Goal: Check status

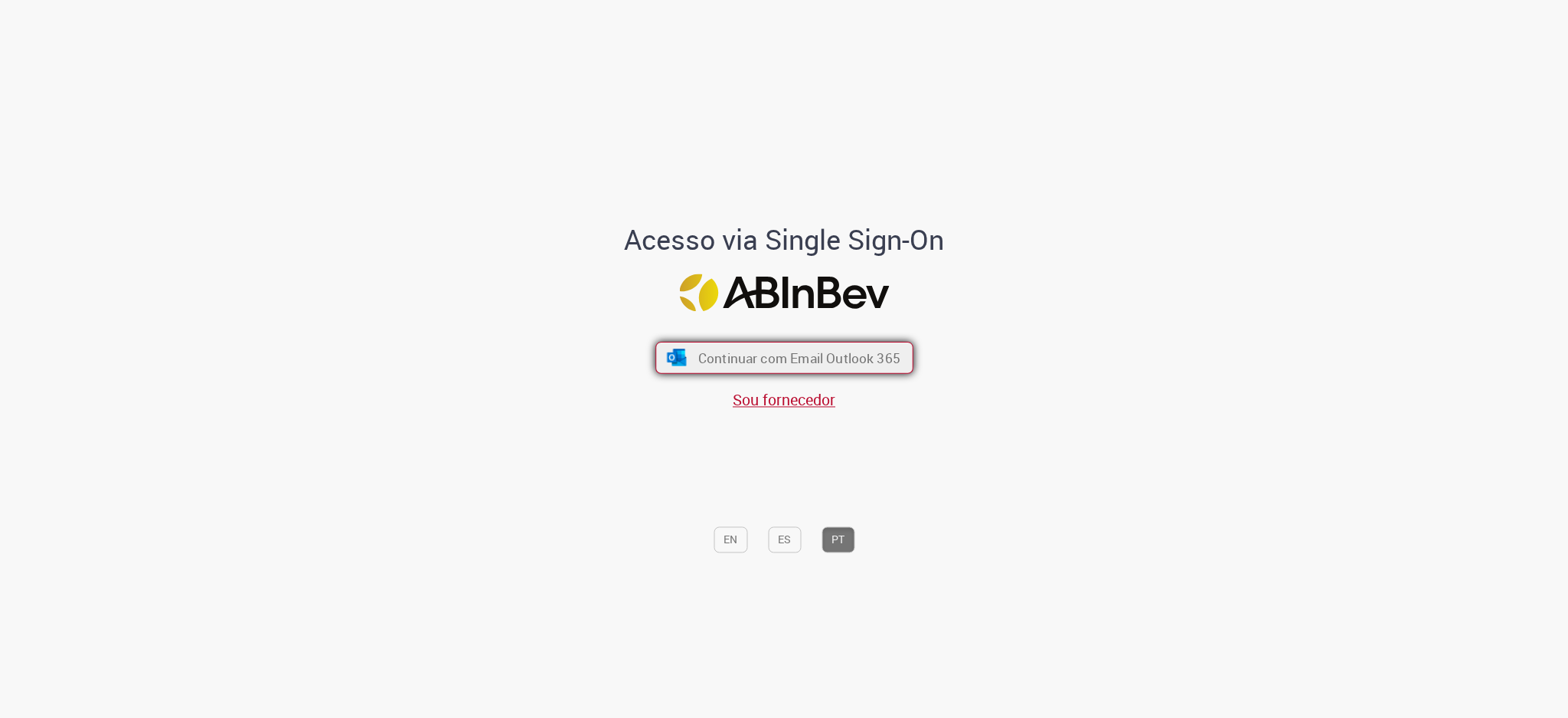
click at [858, 352] on span "Continuar com Email Outlook 365" at bounding box center [798, 358] width 202 height 17
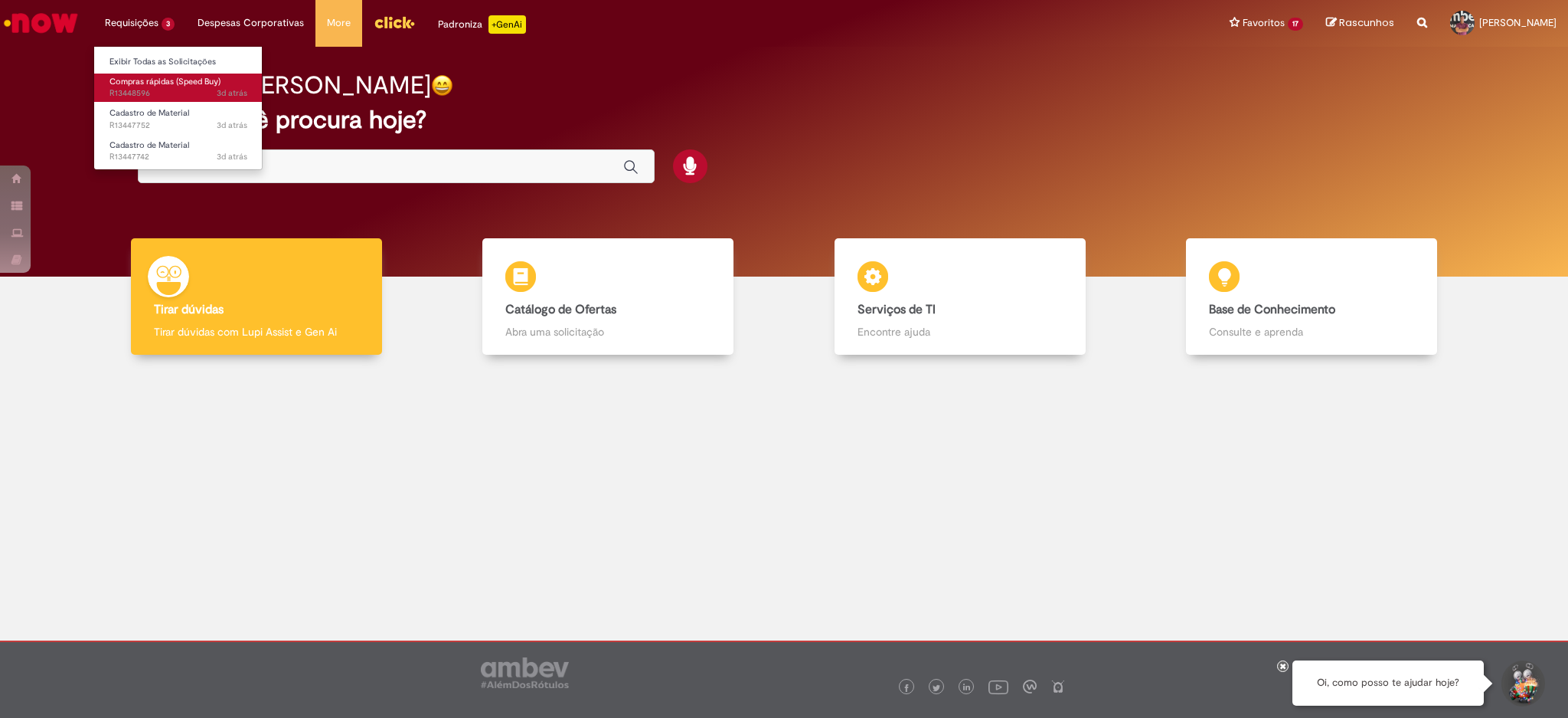
click at [149, 88] on span "3d atrás 3 dias atrás R13448596" at bounding box center [178, 93] width 137 height 12
